Goal: Find specific page/section: Find specific page/section

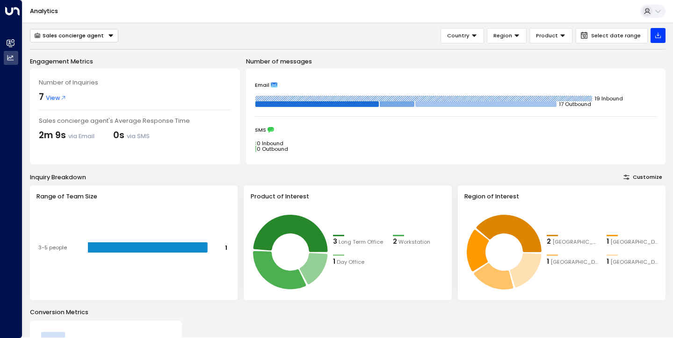
click at [498, 1] on div "Analytics" at bounding box center [347, 11] width 650 height 23
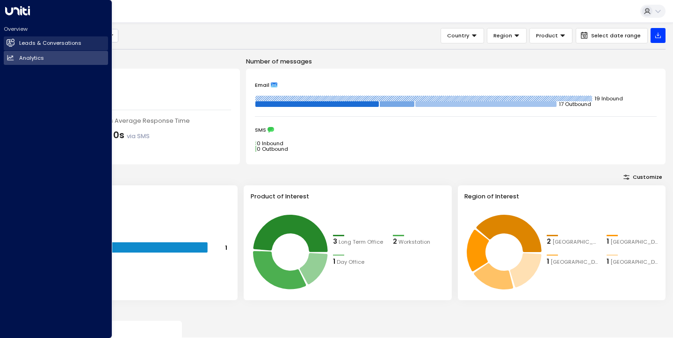
click at [21, 38] on link "Leads & Conversations Leads & Conversations" at bounding box center [56, 43] width 104 height 14
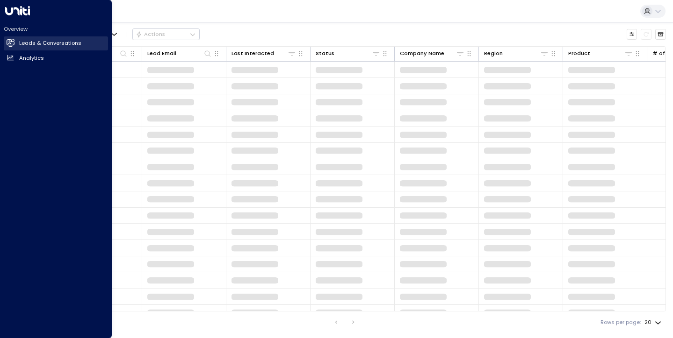
click at [32, 43] on h2 "Leads & Conversations" at bounding box center [50, 43] width 62 height 8
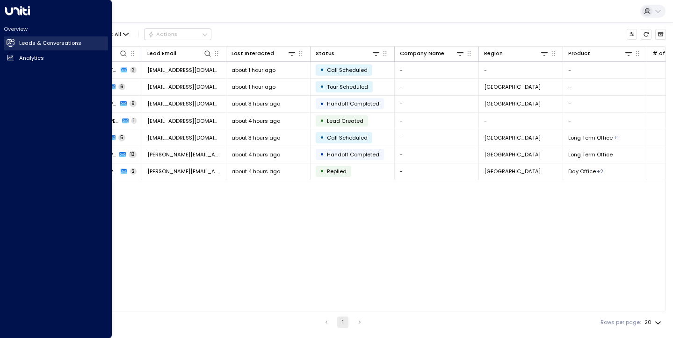
click at [61, 47] on link "Leads & Conversations Leads & Conversations" at bounding box center [56, 43] width 104 height 14
click at [45, 60] on link "Analytics Analytics" at bounding box center [56, 58] width 104 height 14
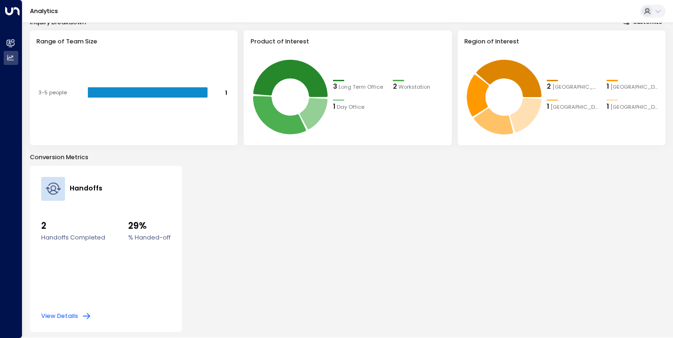
scroll to position [155, 0]
click at [256, 1] on div "Analytics" at bounding box center [347, 11] width 650 height 23
